Goal: Task Accomplishment & Management: Manage account settings

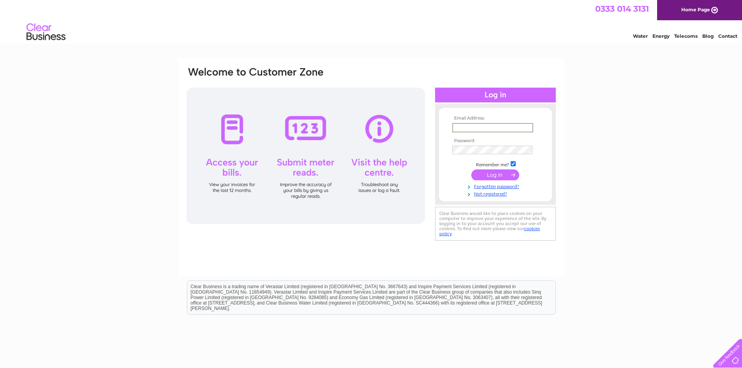
paste input "[PERSON_NAME][EMAIL_ADDRESS][DOMAIN_NAME]"
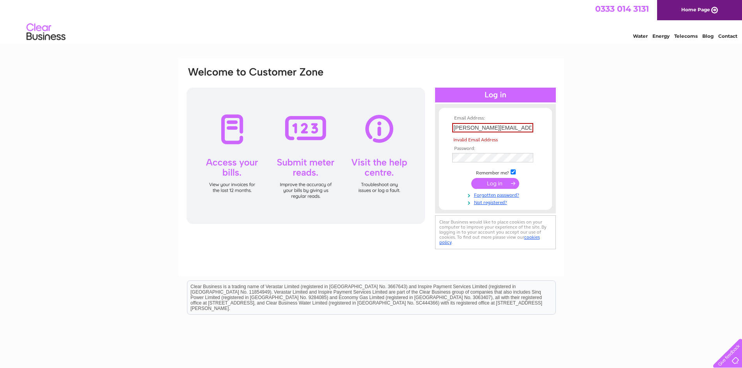
click at [486, 183] on input "submit" at bounding box center [495, 183] width 48 height 11
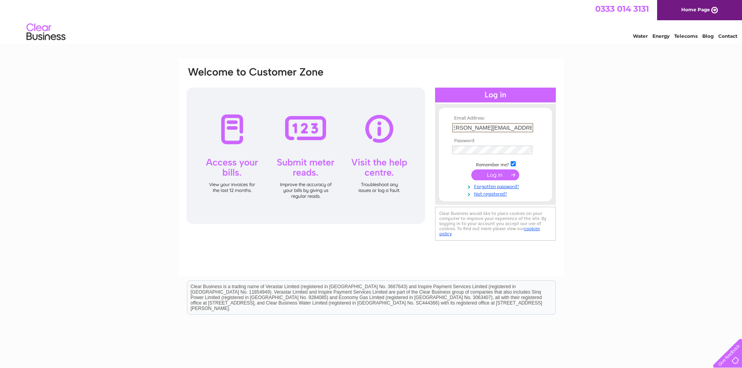
type input "[PERSON_NAME][EMAIL_ADDRESS][DOMAIN_NAME]"
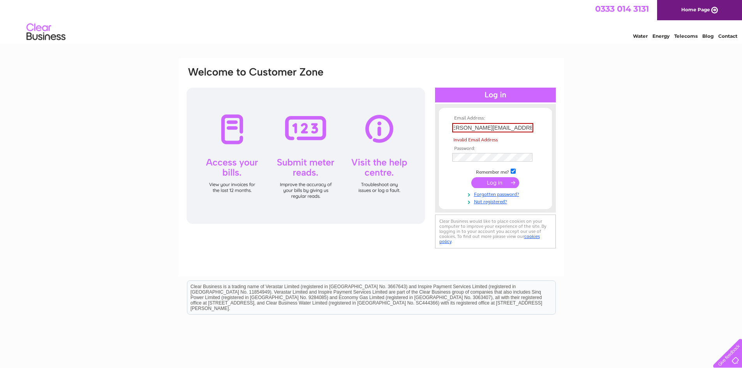
scroll to position [0, 9]
click at [493, 182] on input "submit" at bounding box center [495, 182] width 48 height 11
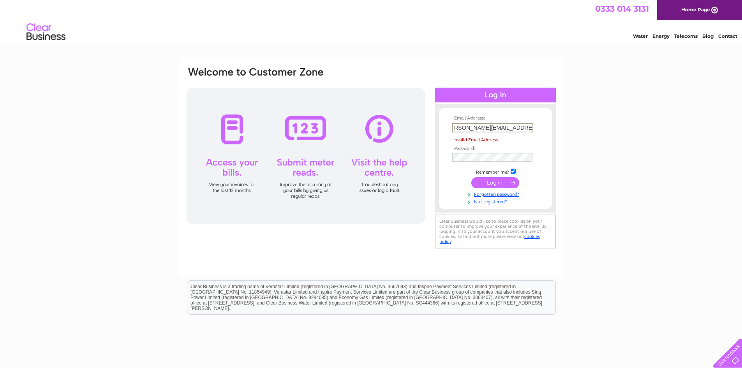
click at [518, 125] on input "[PERSON_NAME][EMAIL_ADDRESS][DOMAIN_NAME]" at bounding box center [492, 127] width 81 height 9
click at [531, 128] on input "[PERSON_NAME][EMAIL_ADDRESS][DOMAIN_NAME]" at bounding box center [492, 127] width 81 height 9
drag, startPoint x: 530, startPoint y: 127, endPoint x: 385, endPoint y: 115, distance: 145.8
click at [385, 115] on div "Email Address: [PERSON_NAME][EMAIL_ADDRESS][DOMAIN_NAME] Invalid Email Address …" at bounding box center [371, 158] width 371 height 184
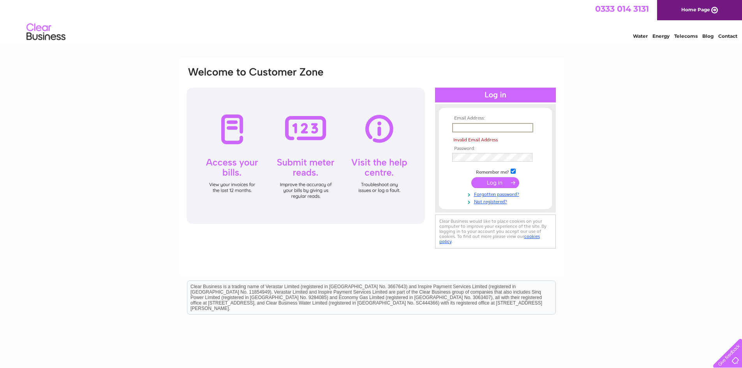
paste input "[PERSON_NAME][EMAIL_ADDRESS][DOMAIN_NAME]"
type input "[PERSON_NAME][EMAIL_ADDRESS][DOMAIN_NAME]"
click at [484, 181] on input "submit" at bounding box center [495, 182] width 48 height 11
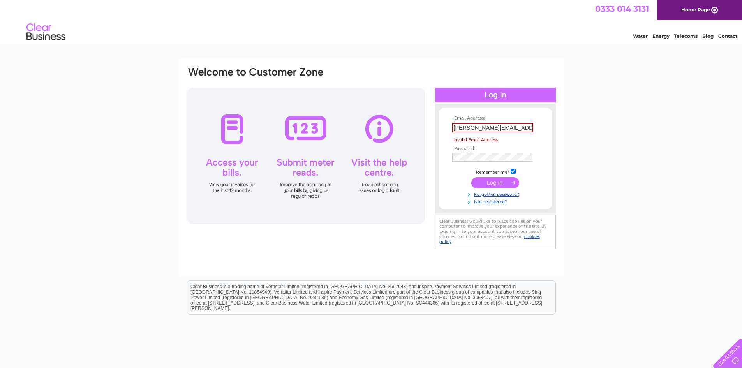
click at [500, 181] on input "submit" at bounding box center [495, 182] width 48 height 11
